Goal: Task Accomplishment & Management: Use online tool/utility

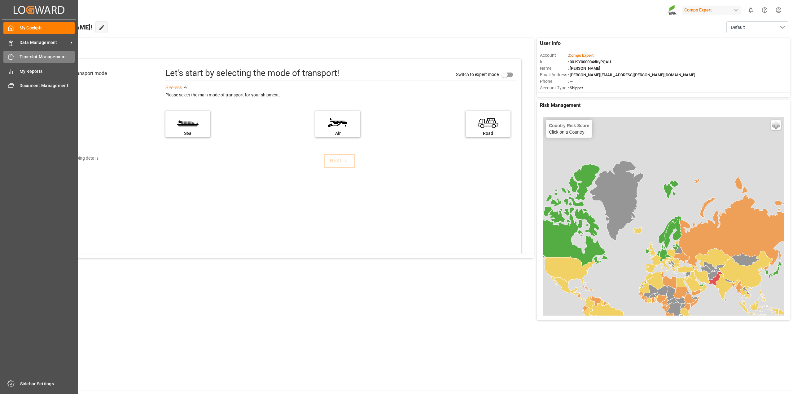
click at [19, 56] on div "Timeslot Management Timeslot Management" at bounding box center [38, 57] width 71 height 12
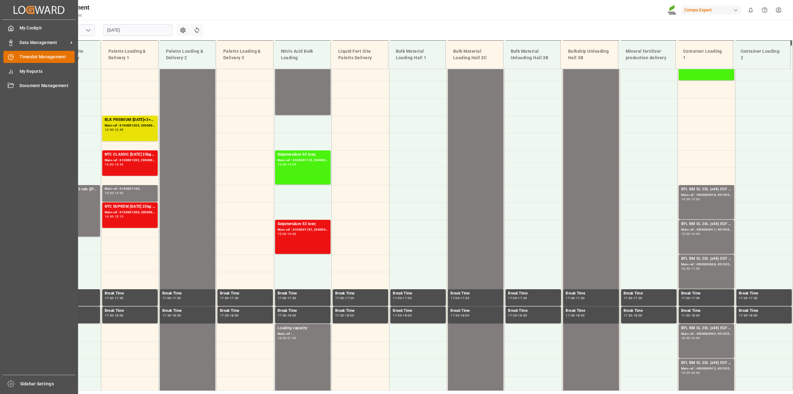
scroll to position [419, 0]
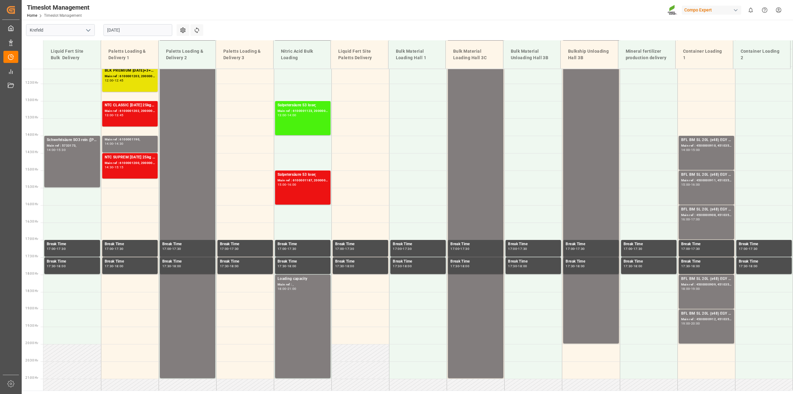
click at [169, 31] on input "[DATE]" at bounding box center [137, 30] width 69 height 12
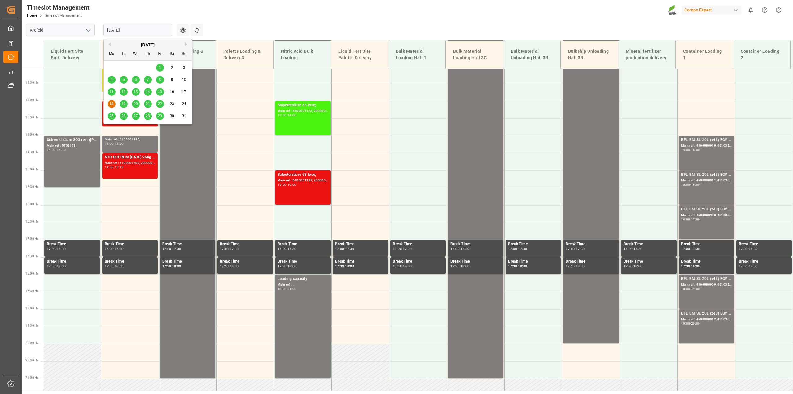
click at [123, 103] on span "19" at bounding box center [123, 104] width 4 height 4
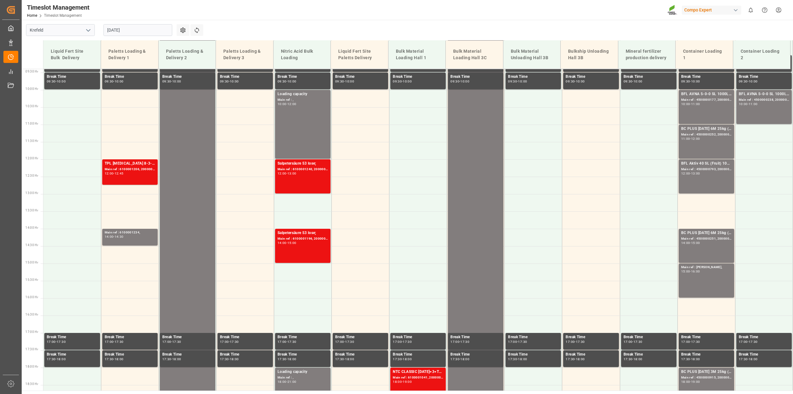
scroll to position [295, 0]
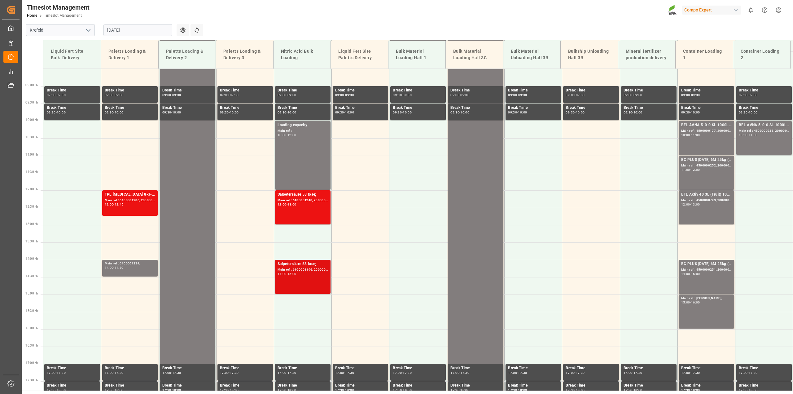
click at [311, 273] on div "14:00 - 15:00" at bounding box center [302, 273] width 50 height 3
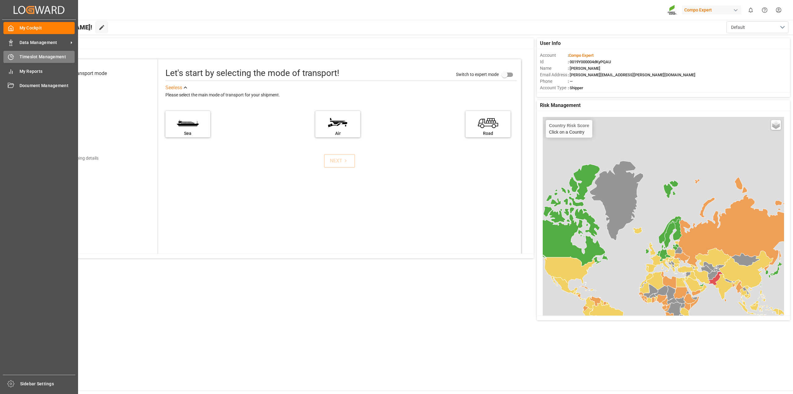
click at [23, 53] on div "Timeslot Management Timeslot Management" at bounding box center [38, 57] width 71 height 12
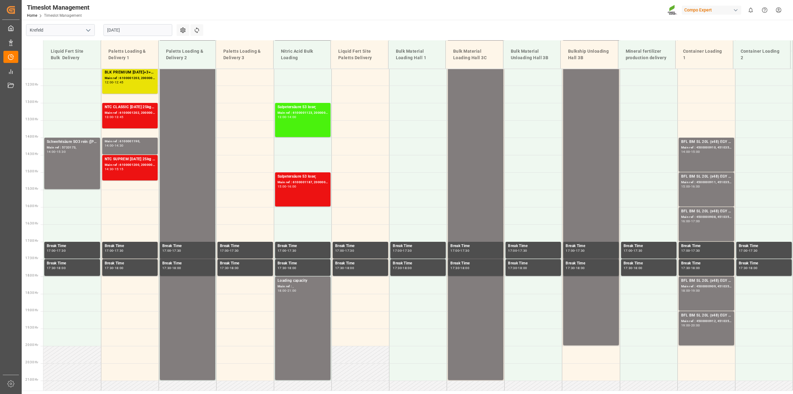
scroll to position [419, 0]
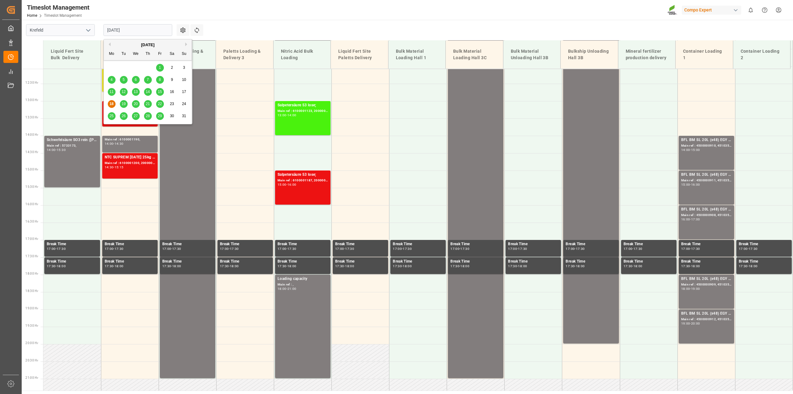
click at [162, 31] on input "[DATE]" at bounding box center [137, 30] width 69 height 12
click at [124, 103] on span "19" at bounding box center [123, 104] width 4 height 4
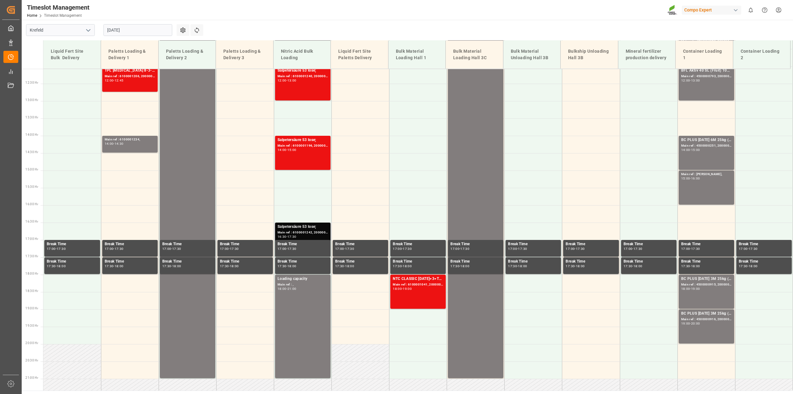
click at [312, 226] on div "Salpetersäure 53 lose;" at bounding box center [302, 227] width 50 height 6
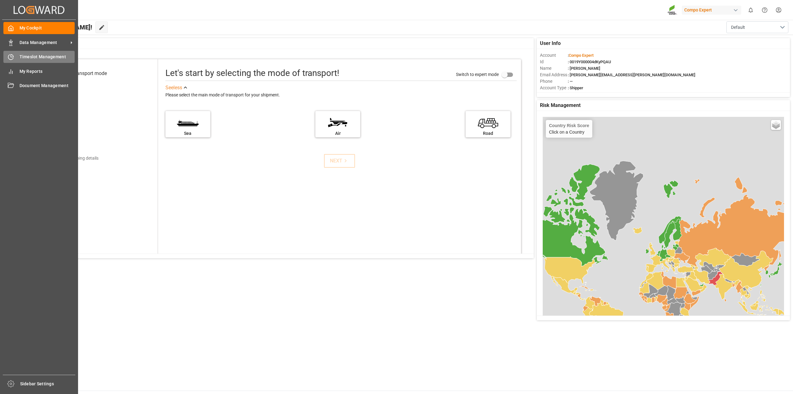
click at [11, 54] on icon at bounding box center [11, 57] width 6 height 6
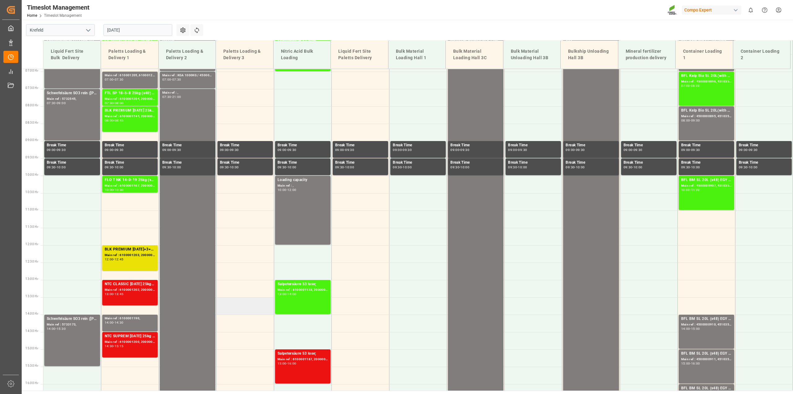
scroll to position [233, 0]
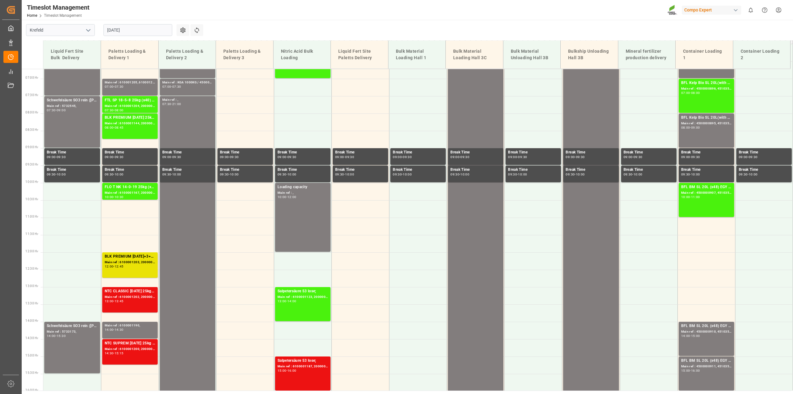
click at [169, 30] on input "[DATE]" at bounding box center [137, 30] width 69 height 12
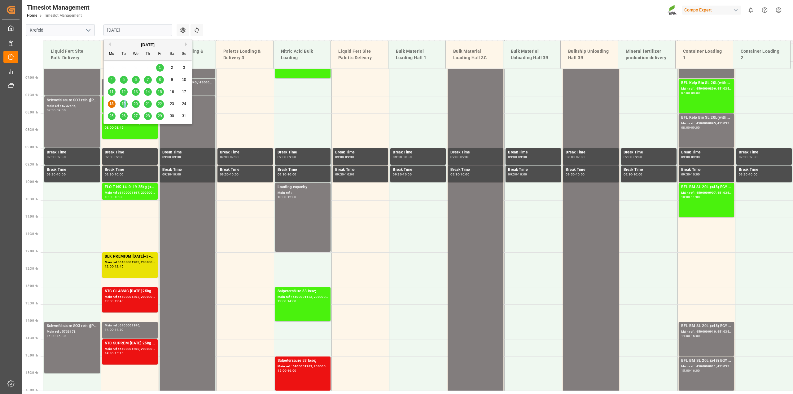
drag, startPoint x: 125, startPoint y: 100, endPoint x: 122, endPoint y: 101, distance: 3.2
click at [122, 101] on div "19" at bounding box center [124, 103] width 8 height 7
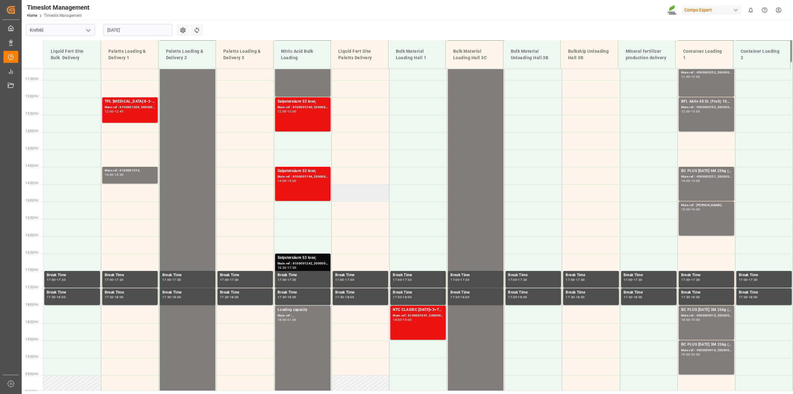
scroll to position [357, 0]
